Goal: Task Accomplishment & Management: Use online tool/utility

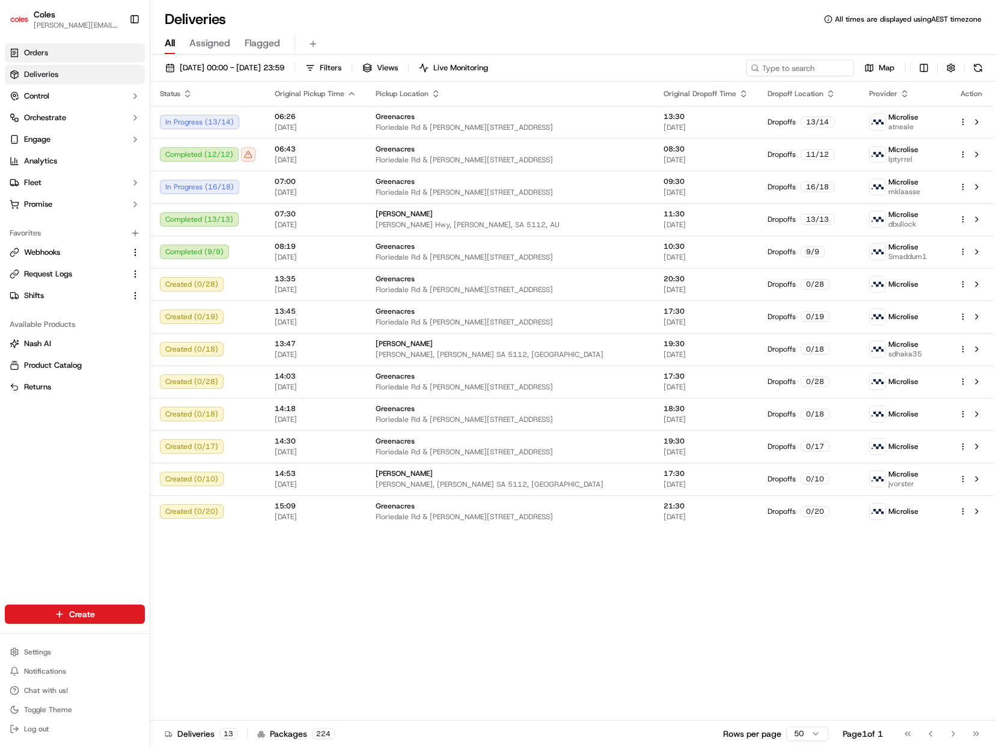
click at [32, 55] on span "Orders" at bounding box center [36, 53] width 24 height 11
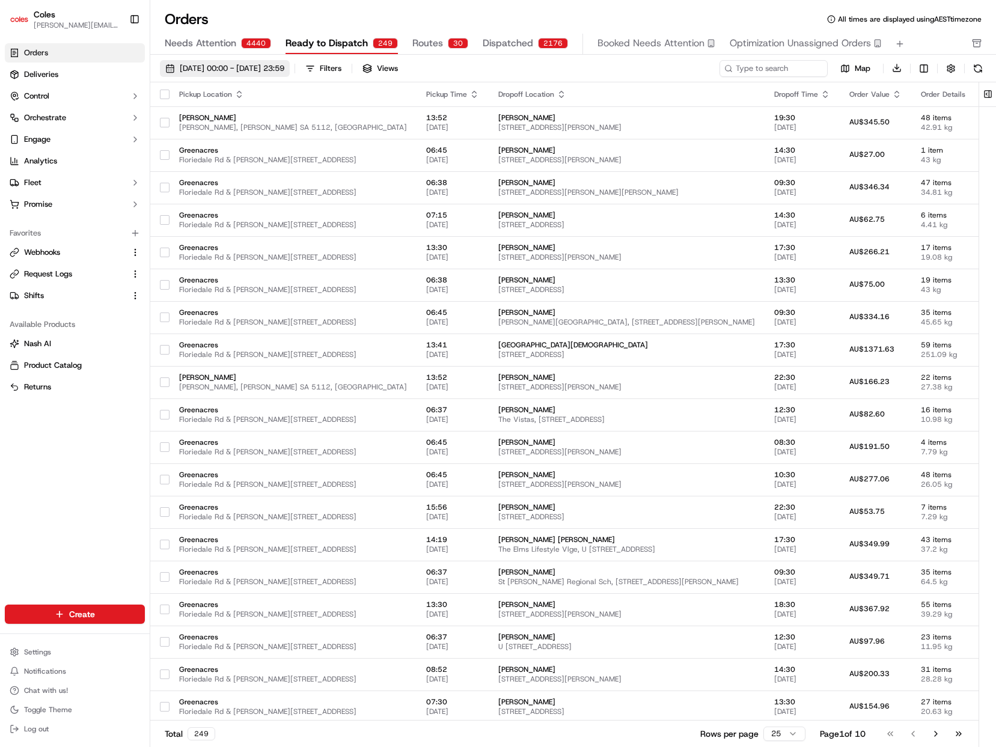
click at [275, 76] on button "[DATE] 00:00 - [DATE] 23:59" at bounding box center [225, 68] width 130 height 17
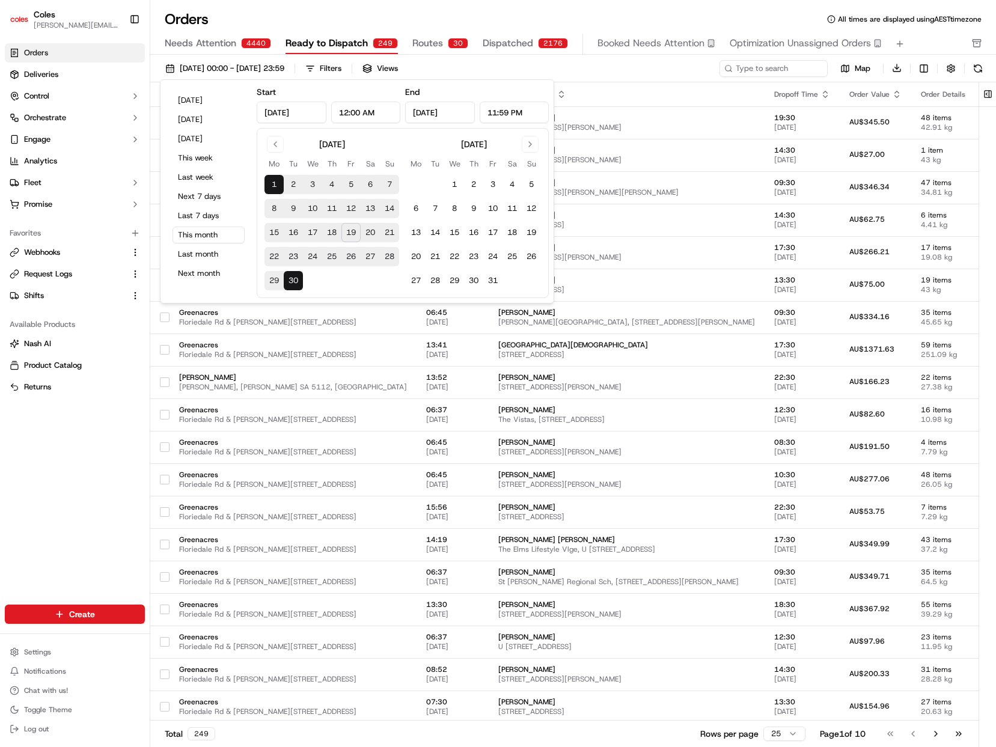
click at [343, 41] on span "Ready to Dispatch" at bounding box center [327, 43] width 82 height 14
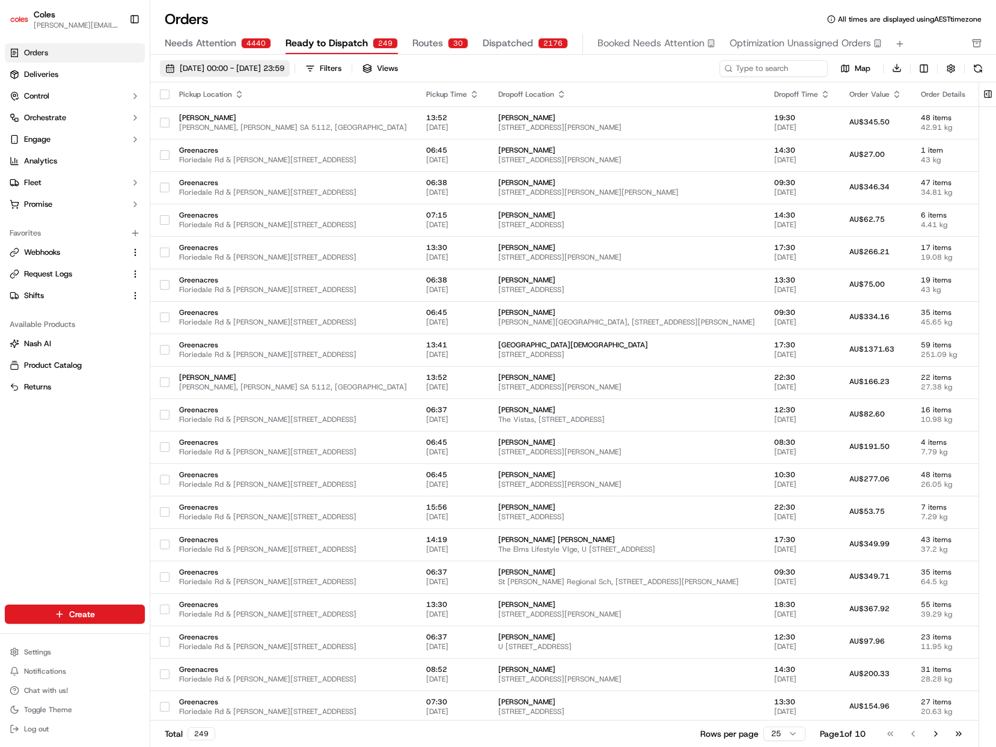
click at [284, 65] on span "[DATE] 00:00 - [DATE] 23:59" at bounding box center [232, 68] width 105 height 11
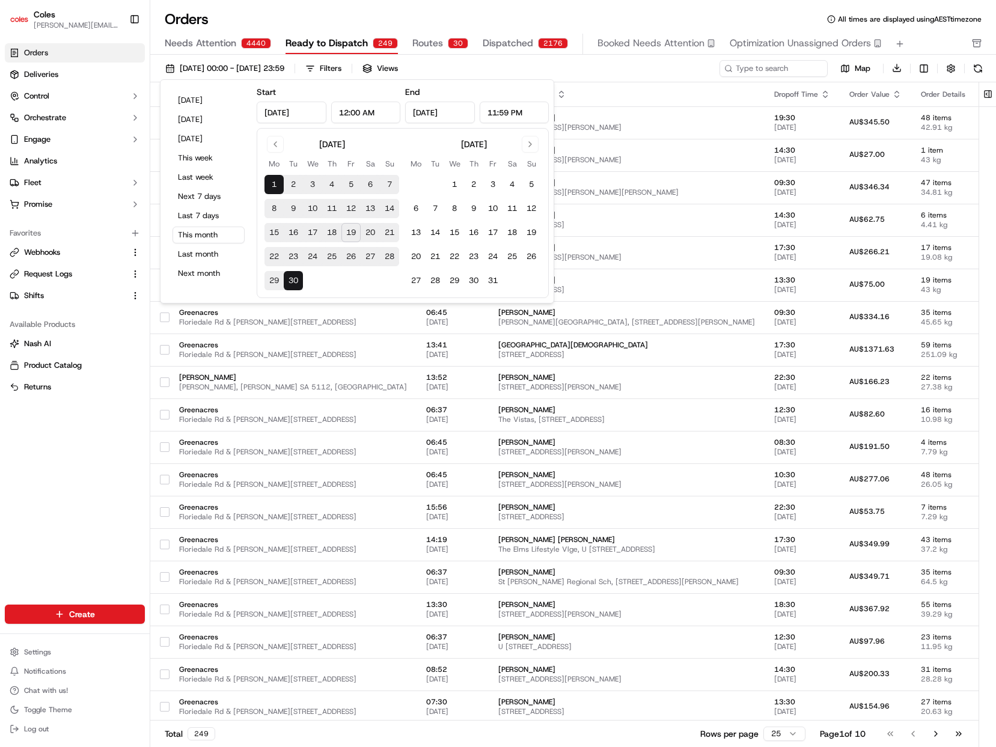
click at [351, 236] on button "19" at bounding box center [351, 232] width 19 height 19
type input "[DATE]"
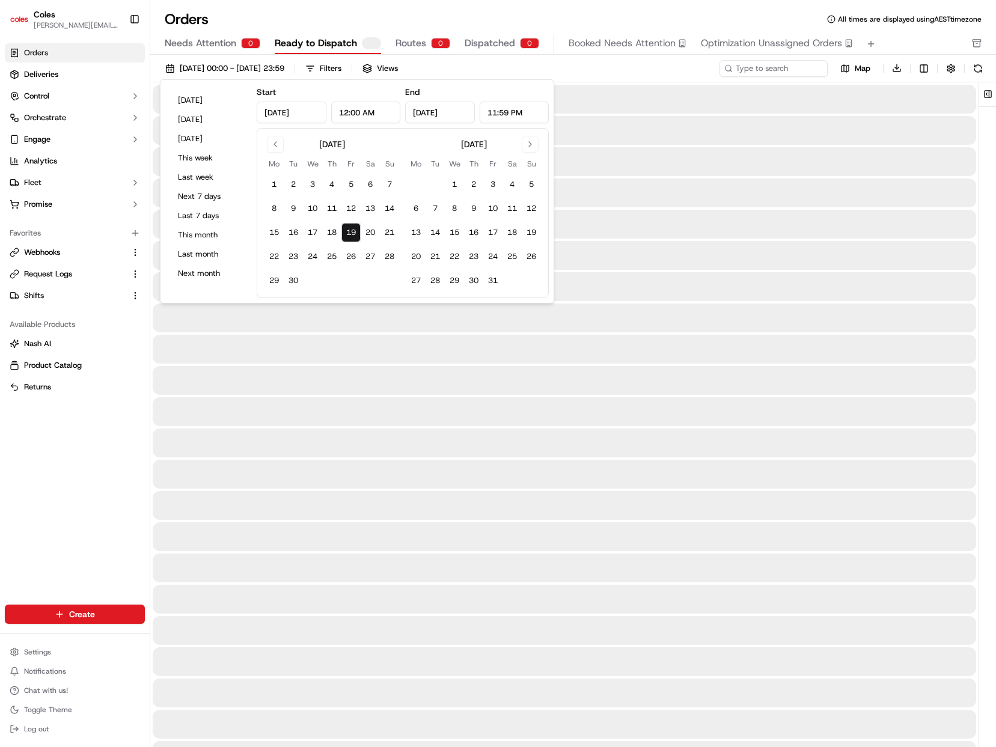
click at [351, 236] on button "19" at bounding box center [351, 232] width 19 height 19
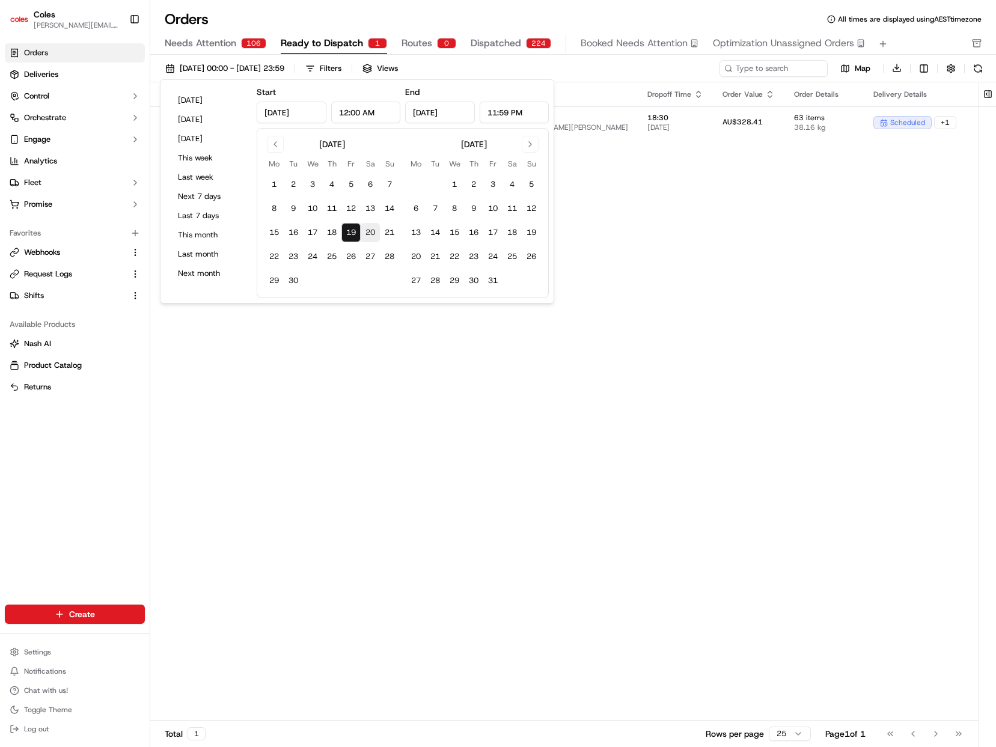
click at [372, 234] on button "20" at bounding box center [370, 232] width 19 height 19
type input "[DATE]"
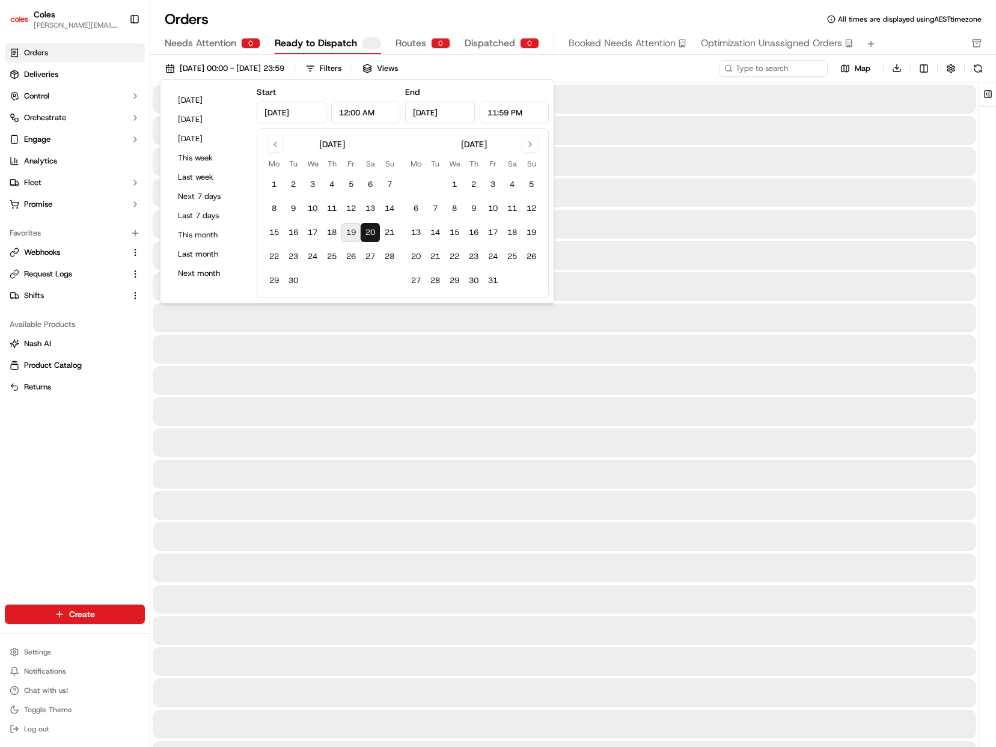
click at [372, 234] on button "20" at bounding box center [370, 232] width 19 height 19
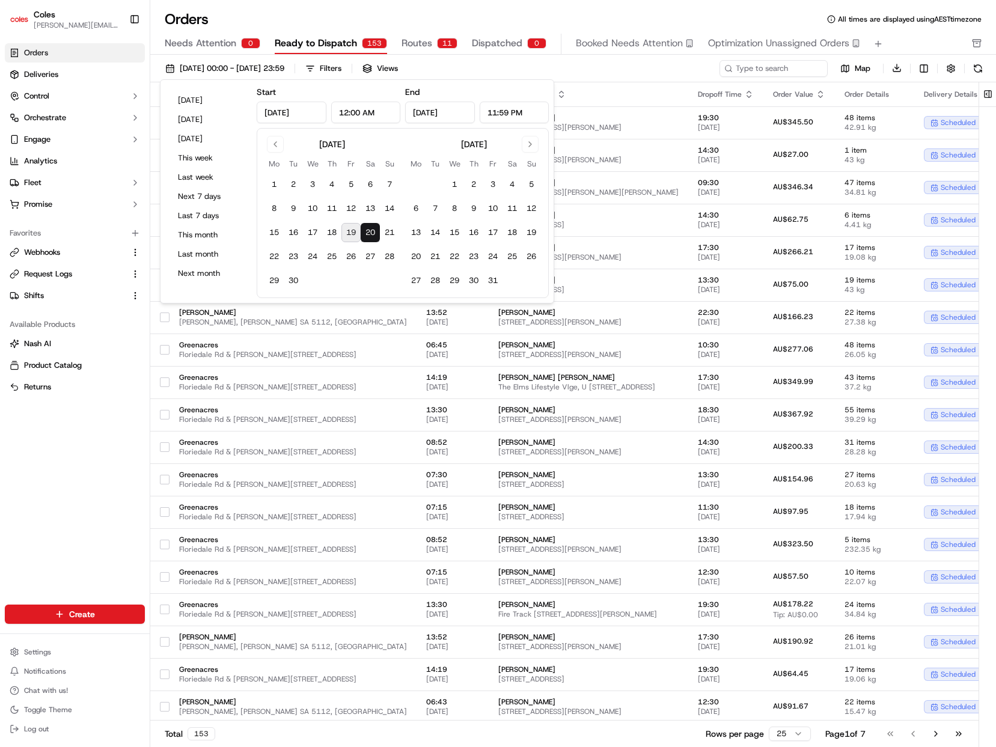
click at [610, 82] on th "Dropoff Location" at bounding box center [589, 94] width 200 height 24
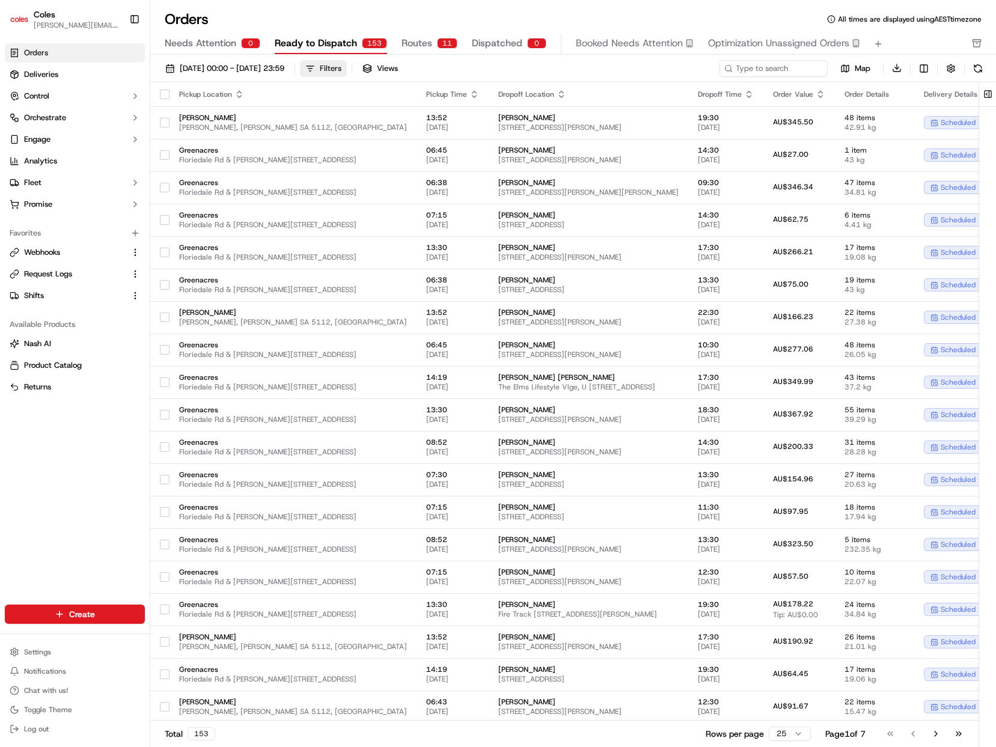
click at [347, 72] on button "Filters" at bounding box center [323, 68] width 47 height 17
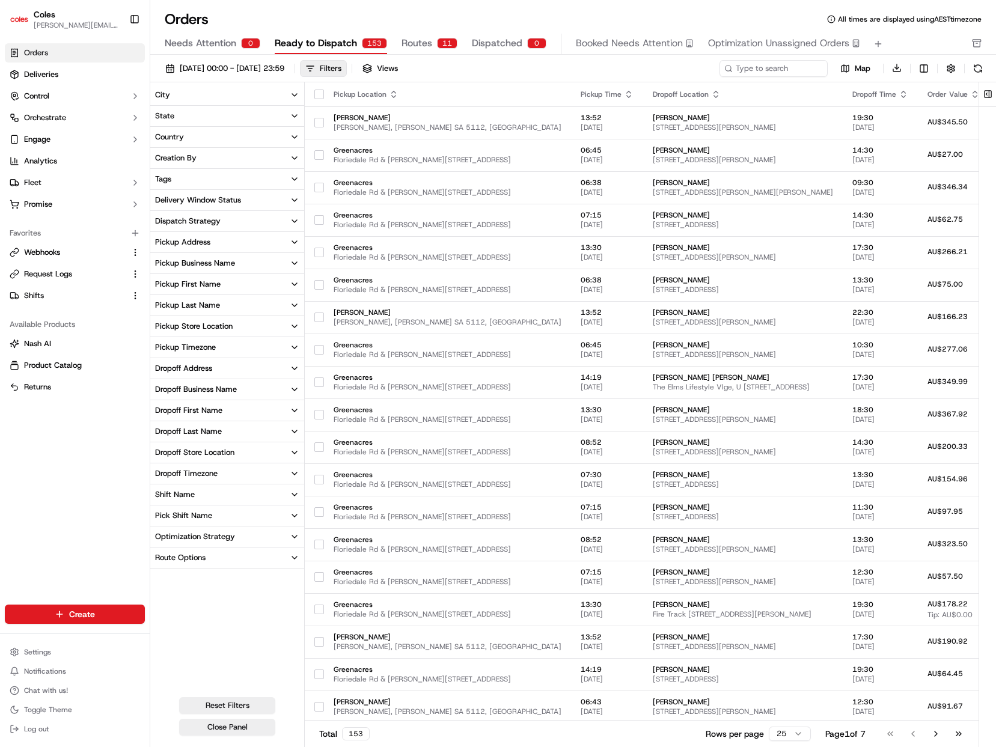
click at [183, 515] on div "Pick Shift Name" at bounding box center [183, 516] width 57 height 11
click at [167, 557] on div "S12" at bounding box center [169, 556] width 28 height 10
click at [162, 555] on button "S12" at bounding box center [160, 556] width 10 height 10
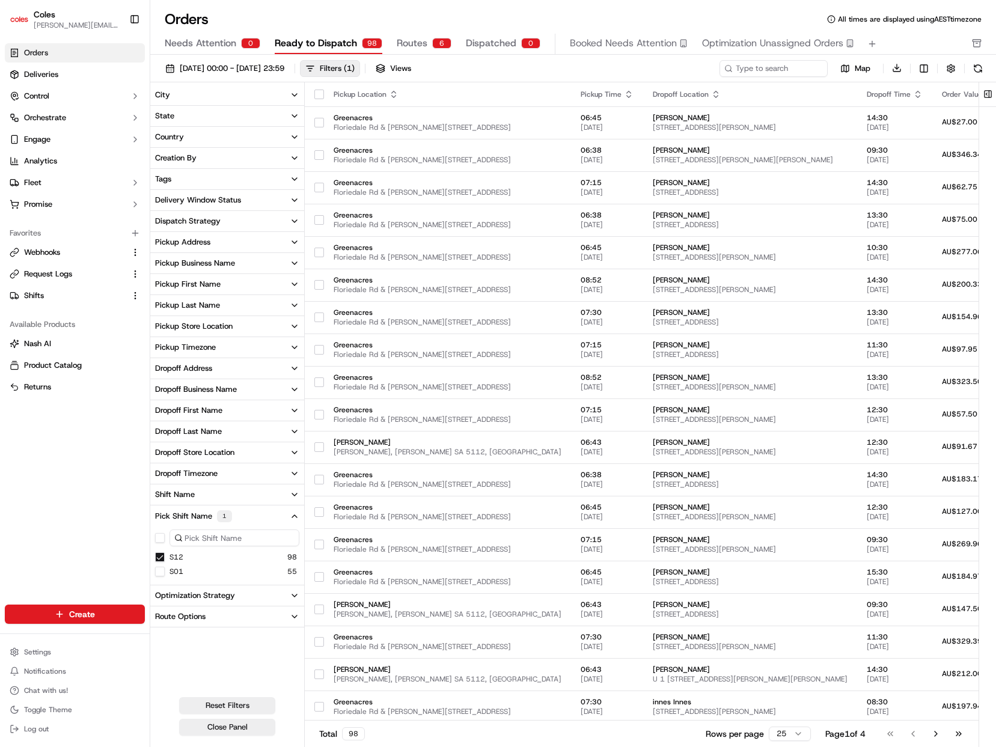
click at [248, 201] on button "Delivery Window Status" at bounding box center [227, 200] width 154 height 20
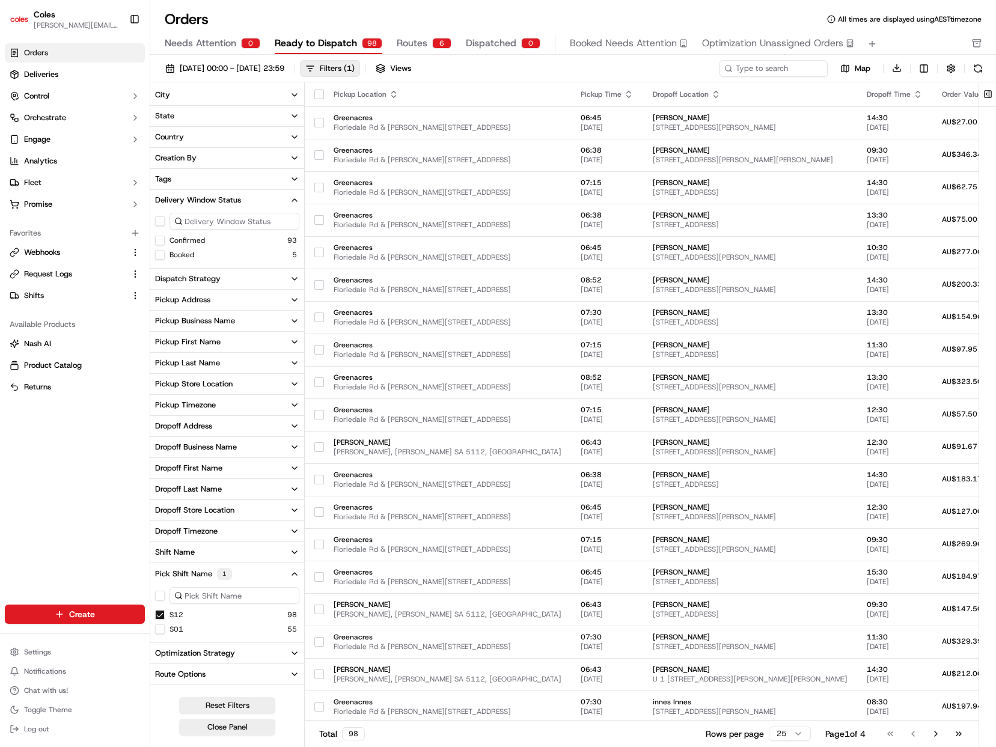
click at [159, 242] on button "Confirmed" at bounding box center [160, 241] width 10 height 10
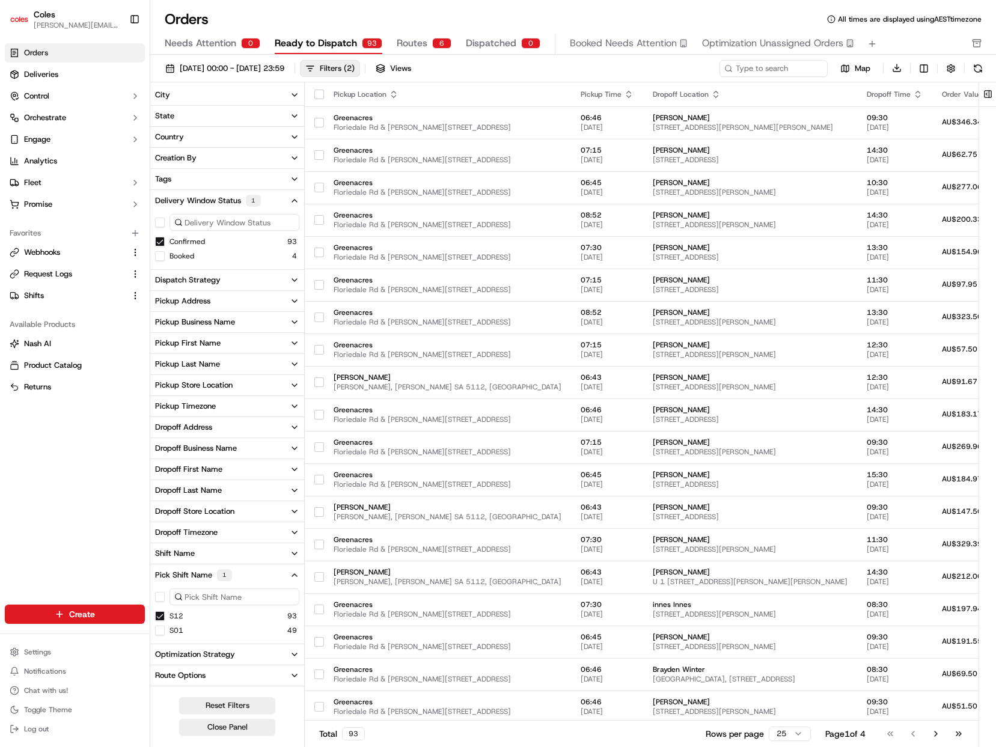
click at [427, 13] on div "Orders All times are displayed using AEST timezone" at bounding box center [573, 19] width 846 height 19
